Goal: Task Accomplishment & Management: Complete application form

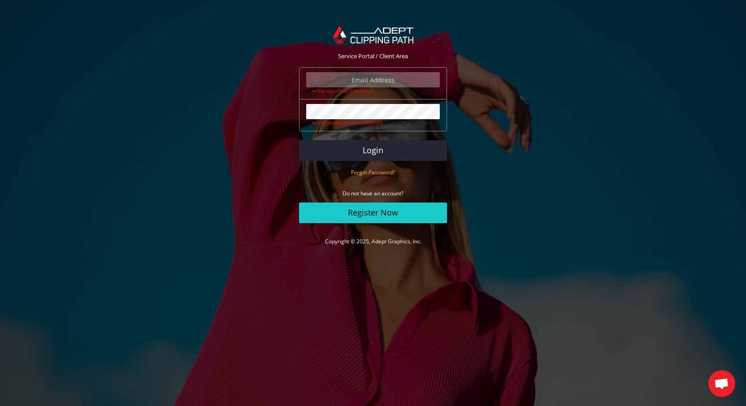
click at [351, 82] on input "email" at bounding box center [373, 79] width 134 height 15
click at [358, 83] on input "email" at bounding box center [373, 79] width 134 height 15
click at [370, 78] on input "email" at bounding box center [373, 79] width 134 height 15
type input "ed@edwinmarcow.com"
click at [362, 148] on button "Login" at bounding box center [373, 150] width 148 height 21
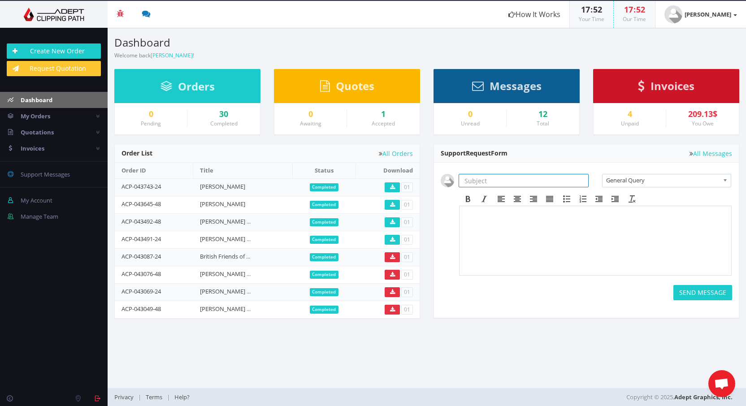
click at [504, 177] on input "text" at bounding box center [524, 180] width 130 height 13
type input "Avital - Headshots"
drag, startPoint x: 475, startPoint y: 179, endPoint x: 422, endPoint y: 179, distance: 52.9
click at [422, 179] on div "Pending Completed Due Over Due Cancelled 01" at bounding box center [427, 236] width 639 height 184
click at [57, 53] on link "Create New Order" at bounding box center [54, 51] width 94 height 15
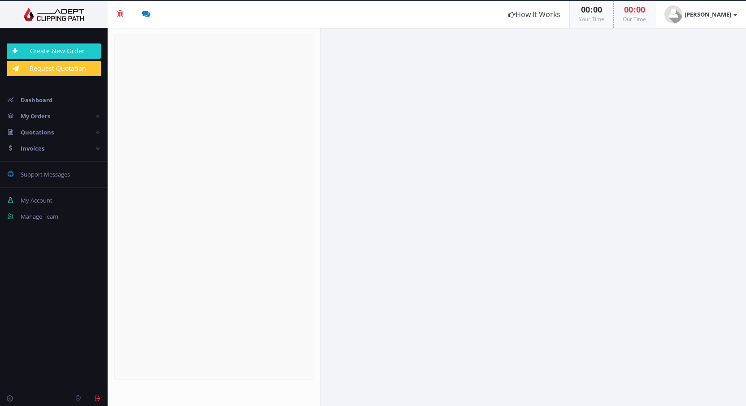
radio input "true"
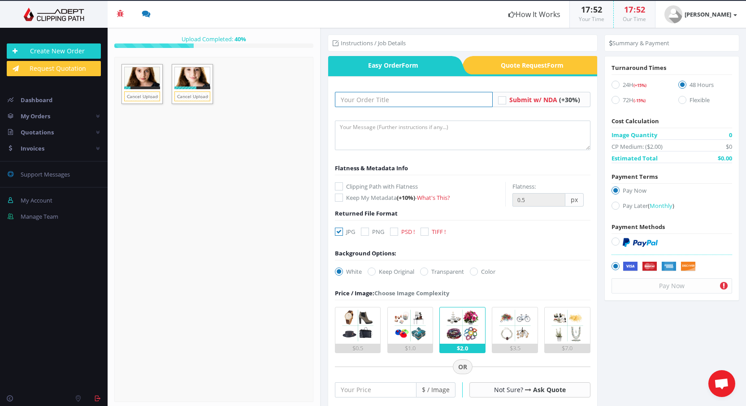
click at [381, 99] on input "text" at bounding box center [414, 99] width 158 height 15
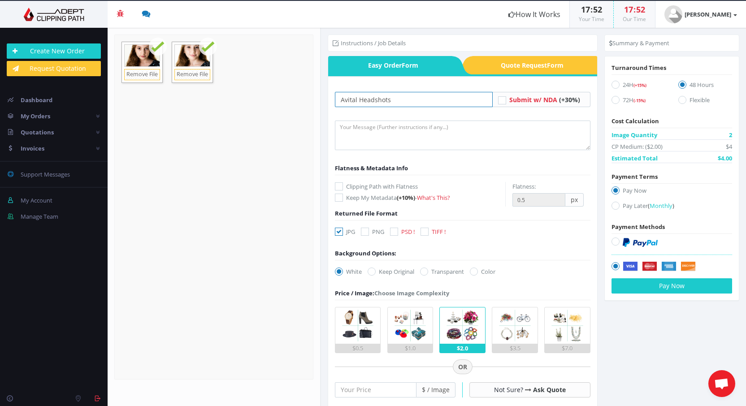
type input "Avital Headshots"
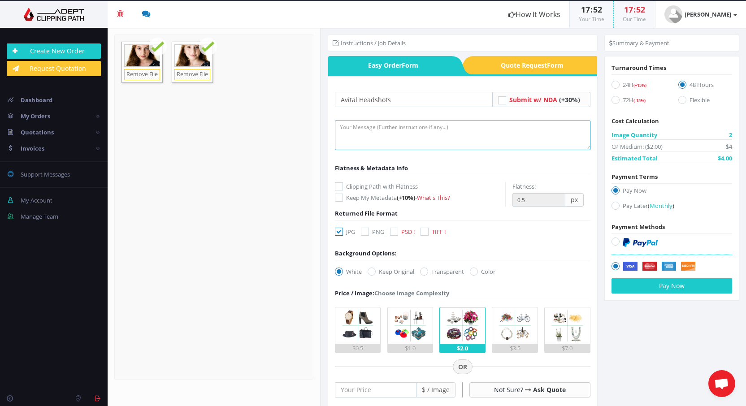
drag, startPoint x: 384, startPoint y: 133, endPoint x: 378, endPoint y: 131, distance: 5.8
click at [384, 133] on textarea at bounding box center [463, 136] width 256 height 30
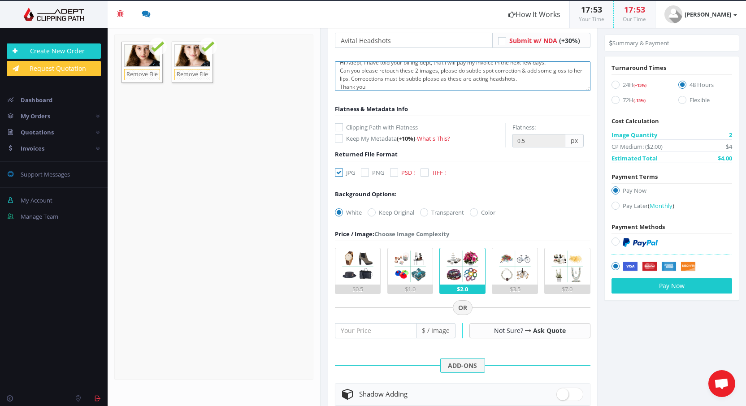
scroll to position [60, 0]
type textarea "Hi Adept, I have told your billing dept, that I will pay my invoice in the next…"
click at [368, 281] on img at bounding box center [358, 266] width 36 height 36
click at [0, 0] on input "$0.5" at bounding box center [0, 0] width 0 height 0
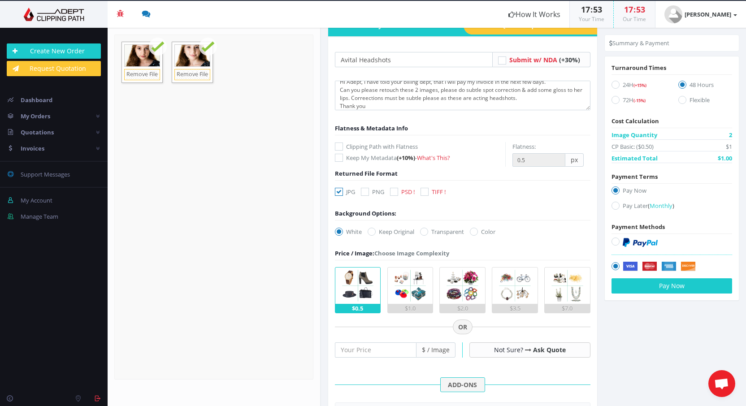
scroll to position [0, 0]
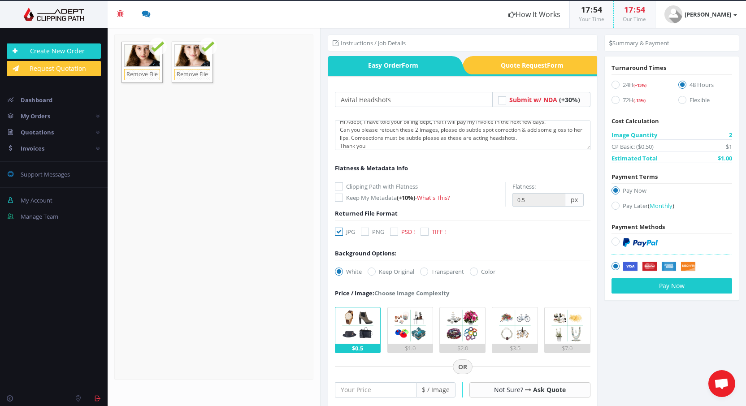
click at [376, 270] on label "Keep Original" at bounding box center [391, 271] width 47 height 9
click at [376, 270] on input "Keep Original" at bounding box center [373, 272] width 6 height 6
radio input "true"
click at [612, 207] on icon at bounding box center [616, 206] width 8 height 8
click at [614, 207] on input "Pay Later ( Monthly )" at bounding box center [617, 206] width 6 height 6
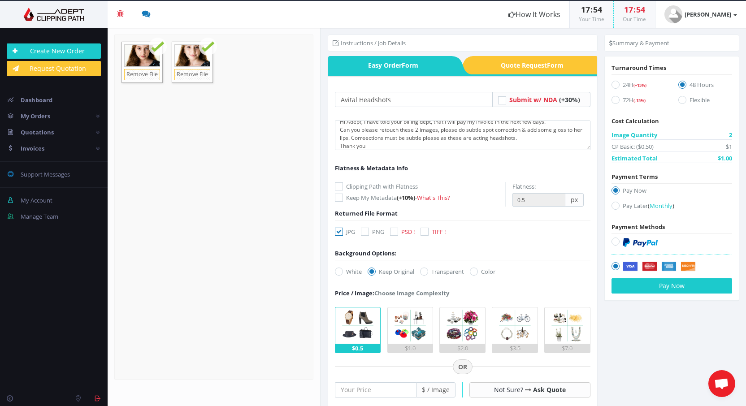
radio input "true"
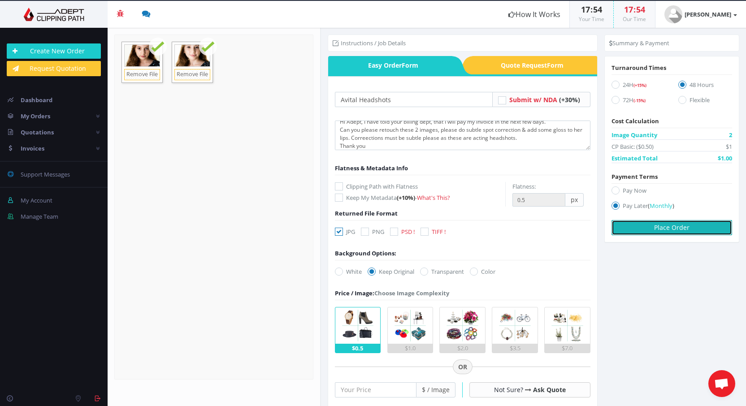
click at [649, 231] on button "Place Order" at bounding box center [672, 227] width 121 height 15
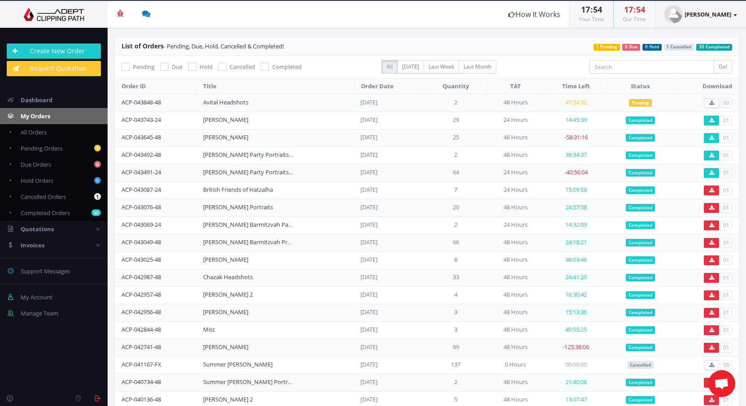
click at [706, 17] on strong "[PERSON_NAME]" at bounding box center [708, 14] width 47 height 8
click at [689, 96] on link "Logout" at bounding box center [701, 96] width 71 height 13
